Goal: Transaction & Acquisition: Download file/media

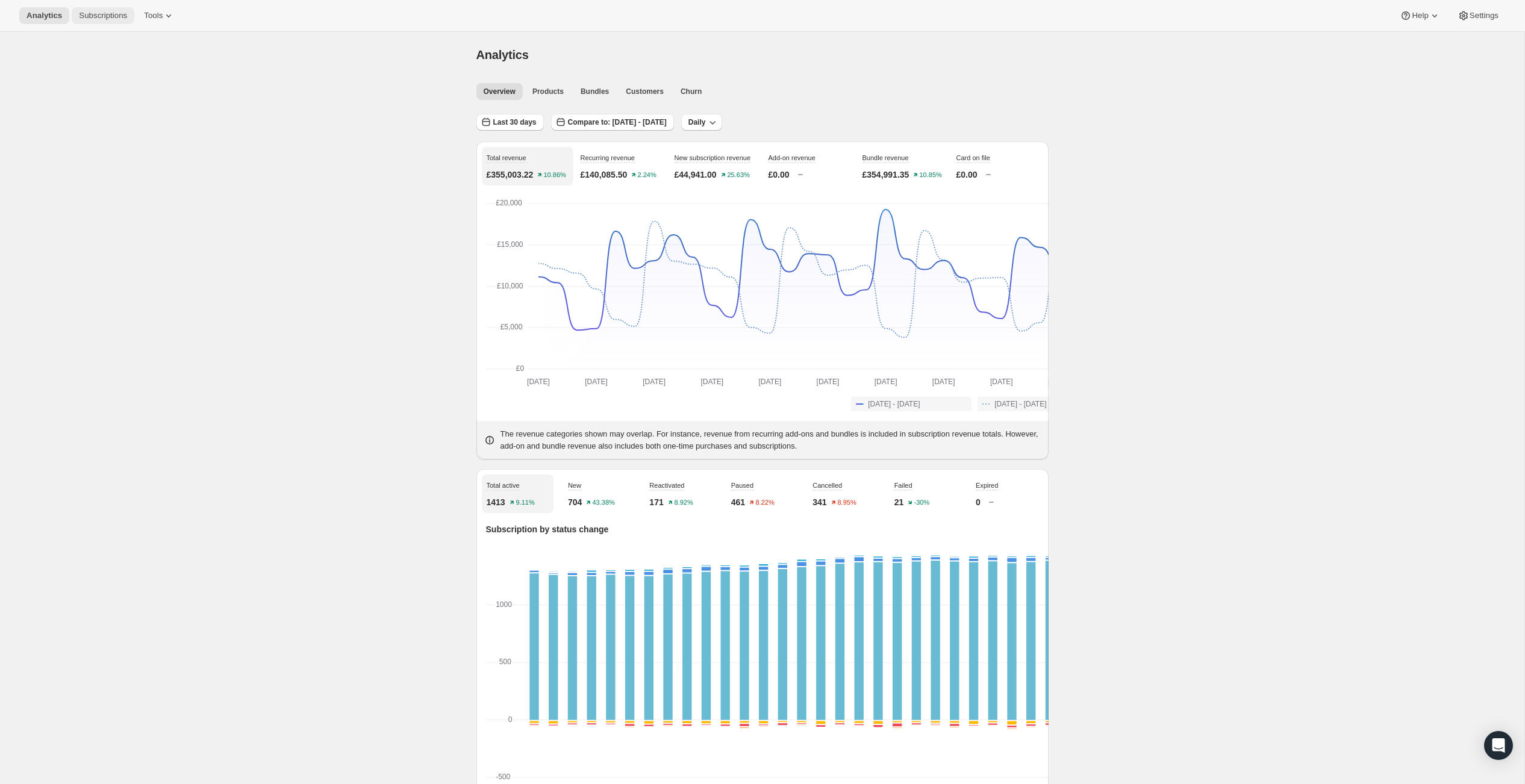
click at [127, 21] on span "Subscriptions" at bounding box center [102, 16] width 48 height 10
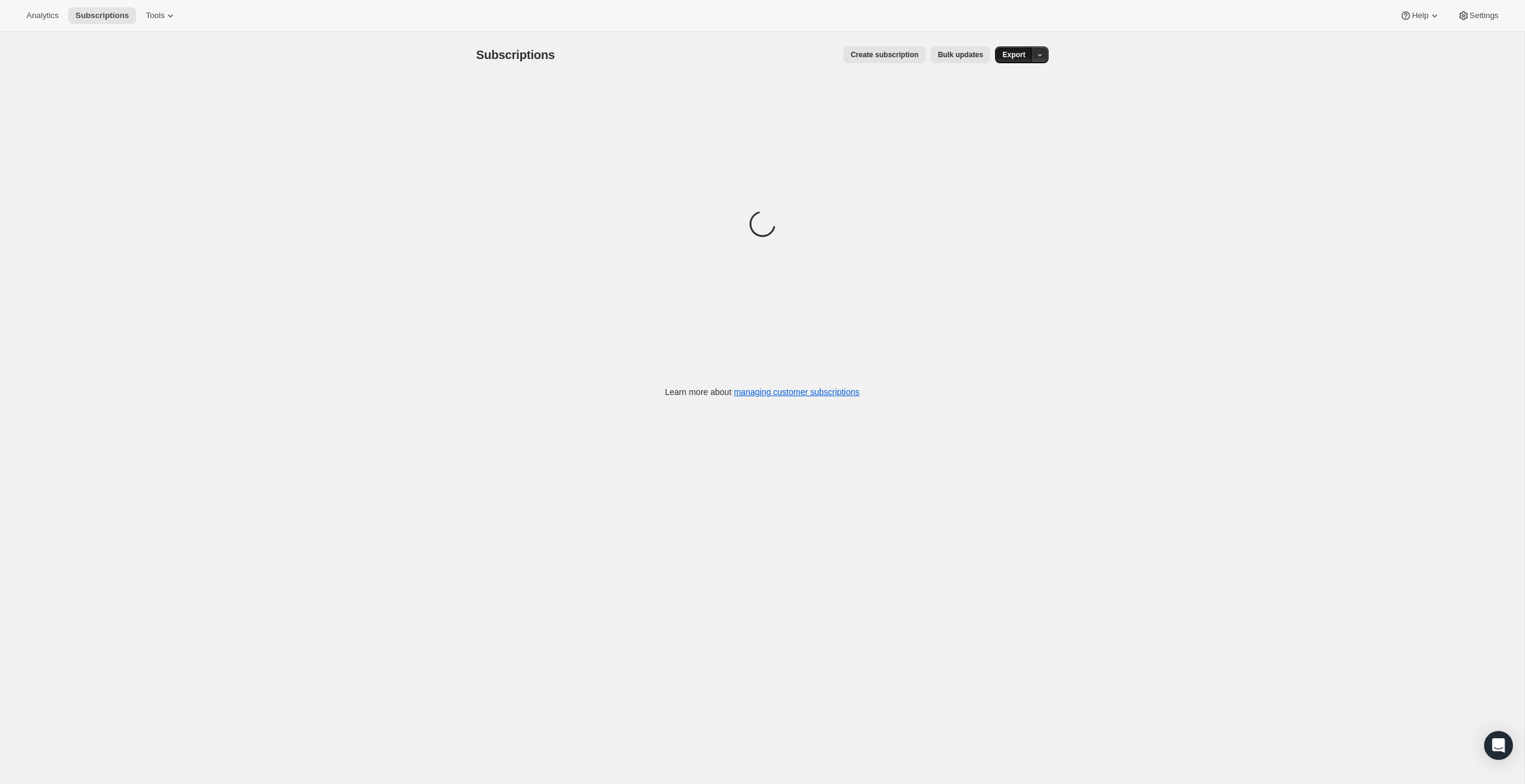
click at [1025, 59] on span "Export" at bounding box center [1013, 55] width 23 height 10
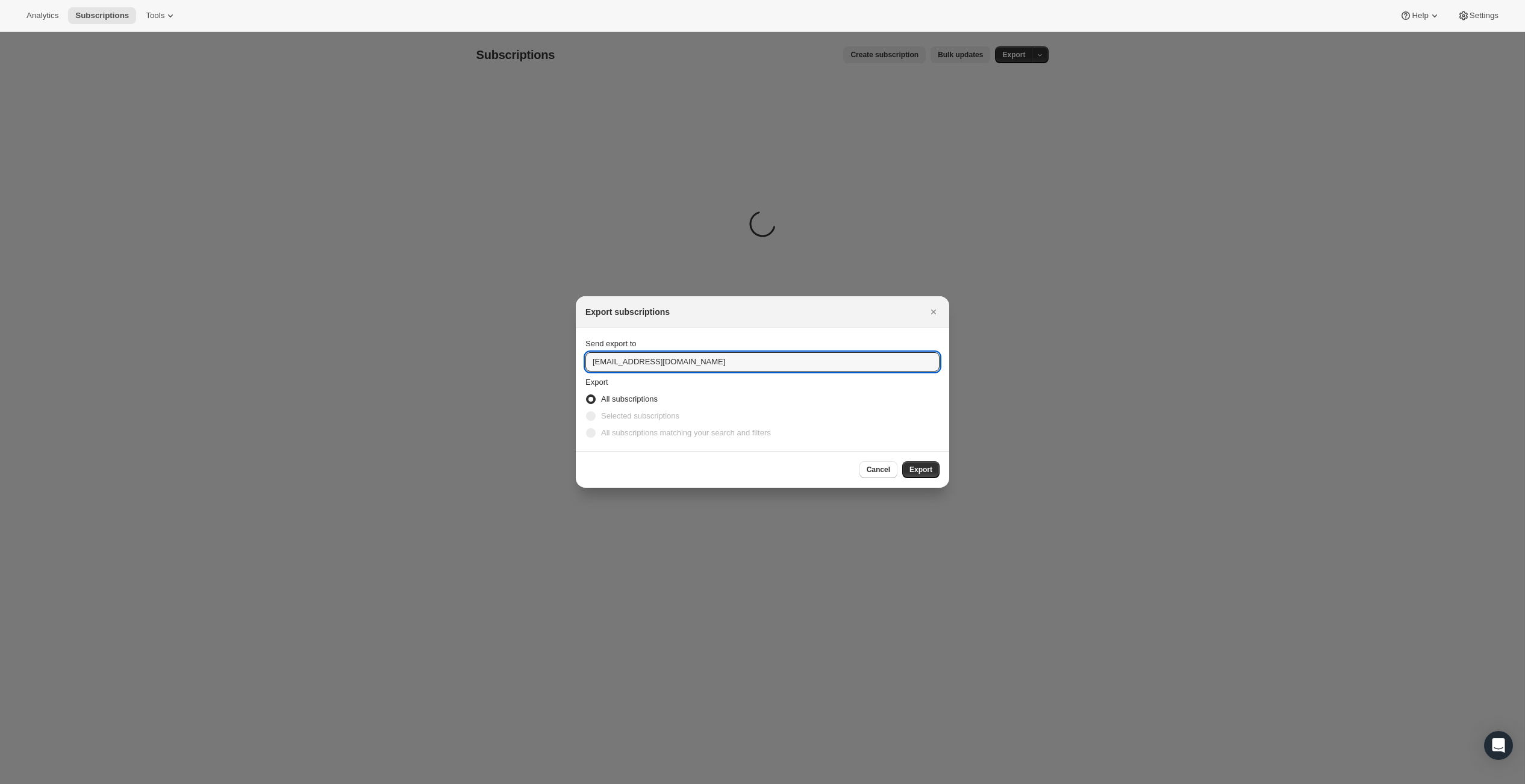
drag, startPoint x: 597, startPoint y: 360, endPoint x: 552, endPoint y: 361, distance: 45.0
click at [576, 361] on section "Send export to [EMAIL_ADDRESS][DOMAIN_NAME] Export All subscriptions Selected s…" at bounding box center [762, 390] width 374 height 123
type input "[PERSON_NAME][EMAIL_ADDRESS][DOMAIN_NAME]"
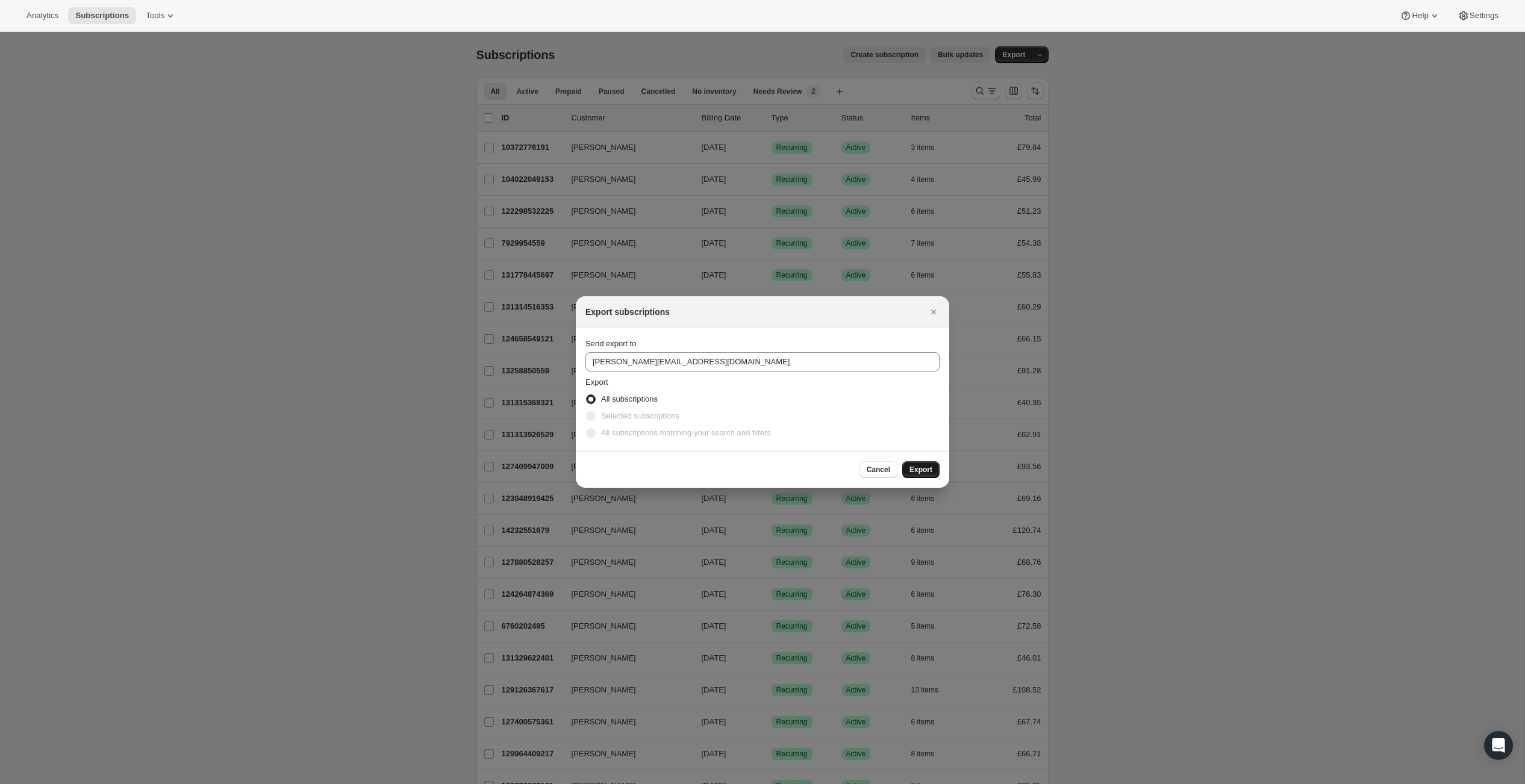
click at [933, 478] on button "Export" at bounding box center [921, 469] width 37 height 17
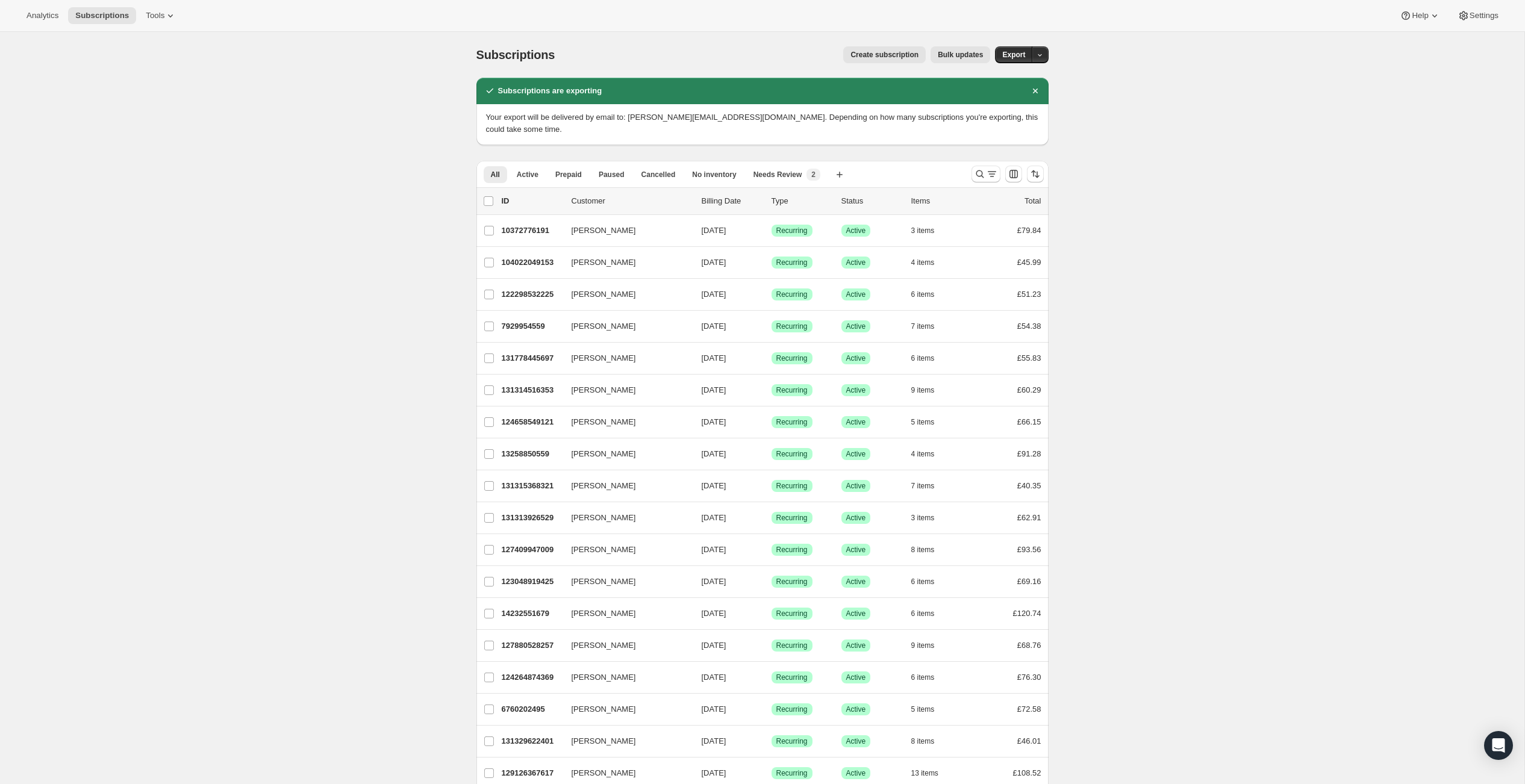
click at [934, 482] on div "Send export to [PERSON_NAME][EMAIL_ADDRESS][DOMAIN_NAME] Export All subscriptio…" at bounding box center [762, 510] width 354 height 103
click at [1025, 60] on span "Export" at bounding box center [1013, 55] width 23 height 10
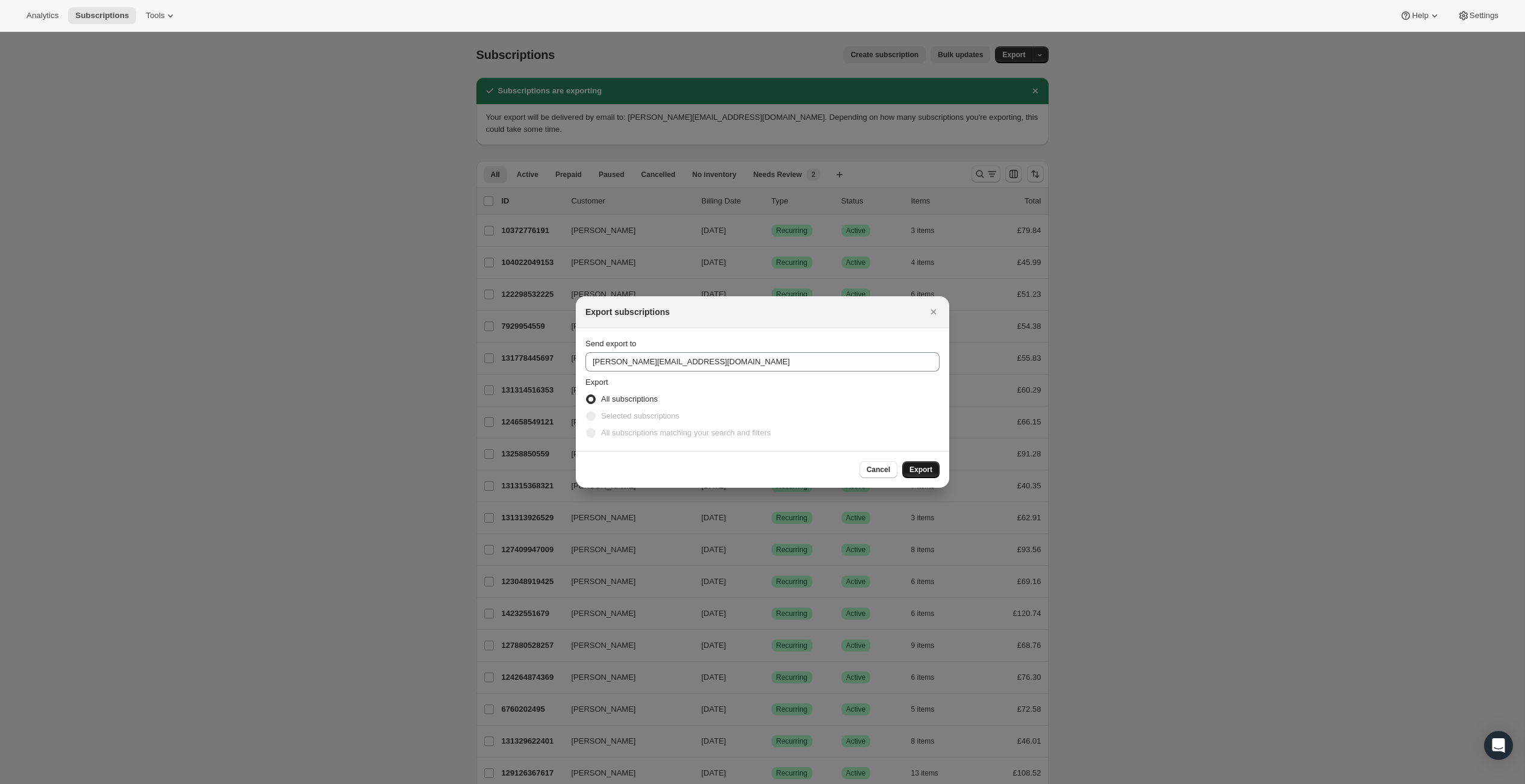
click at [931, 474] on span "Export" at bounding box center [920, 470] width 23 height 10
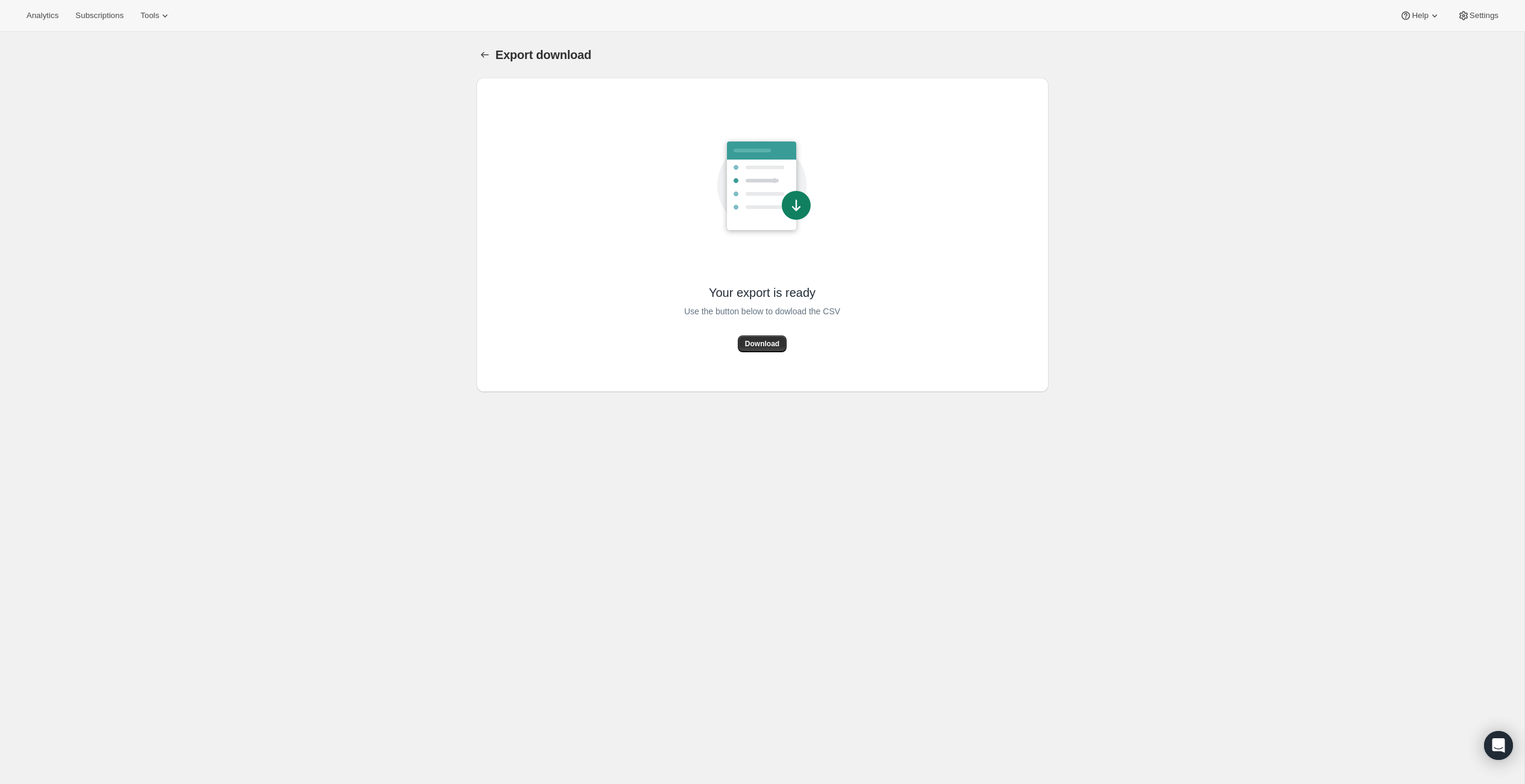
click at [767, 348] on span "Download" at bounding box center [762, 344] width 34 height 10
